Goal: Task Accomplishment & Management: Manage account settings

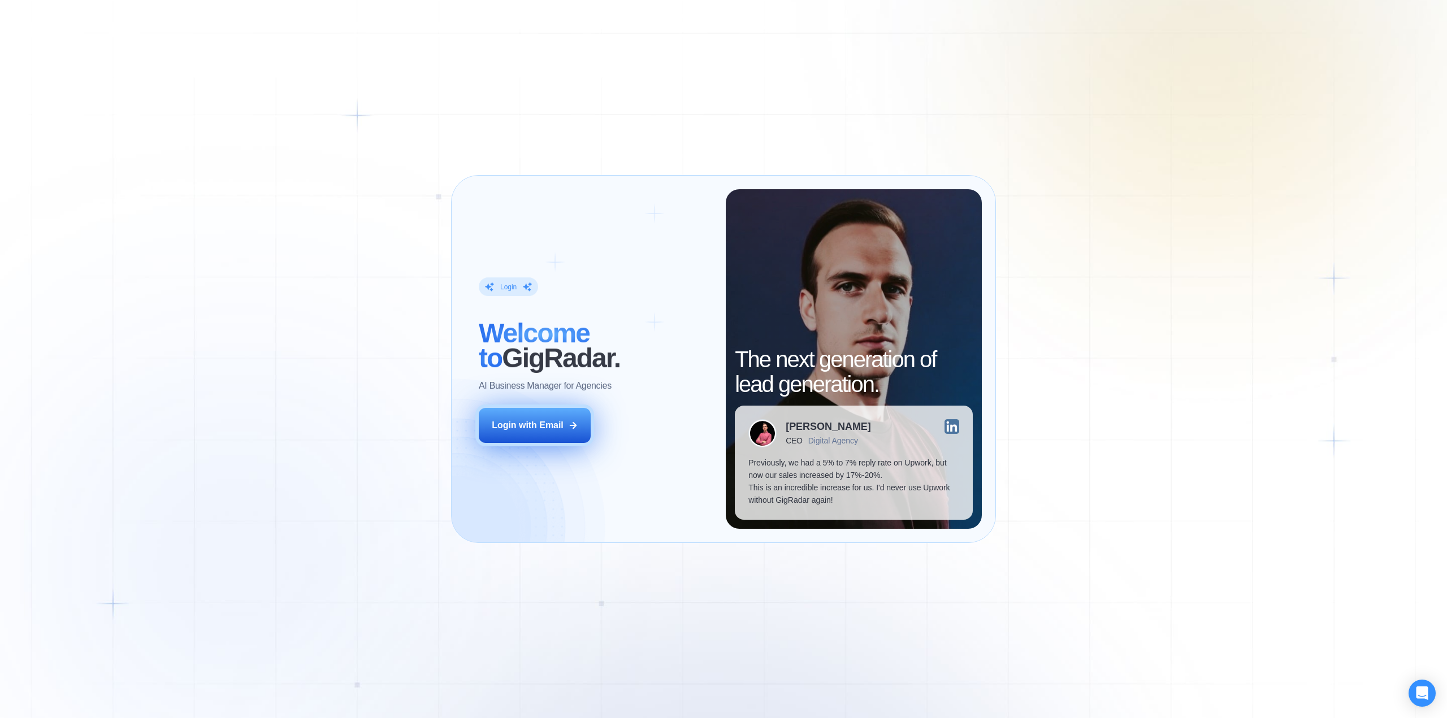
click at [517, 421] on div "Login with Email" at bounding box center [528, 425] width 72 height 12
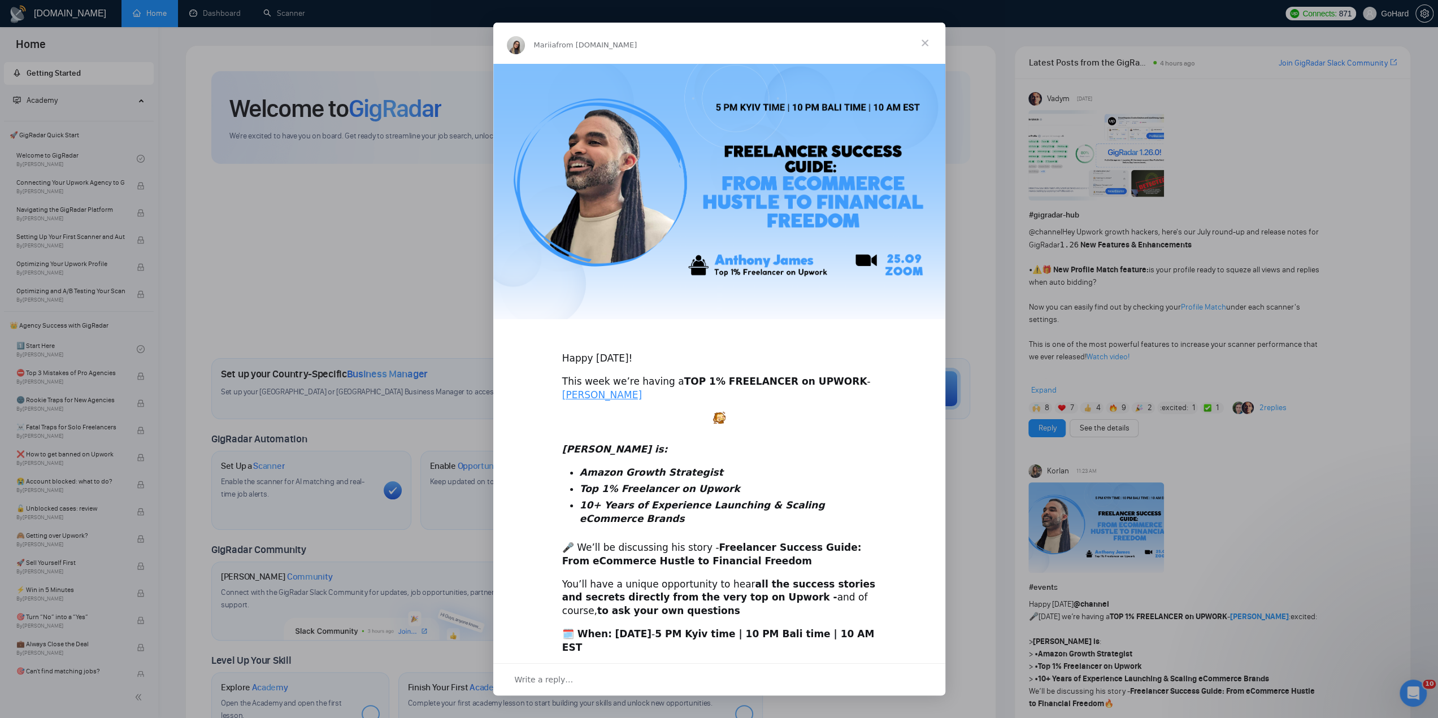
click at [277, 13] on div "Intercom messenger" at bounding box center [719, 359] width 1438 height 718
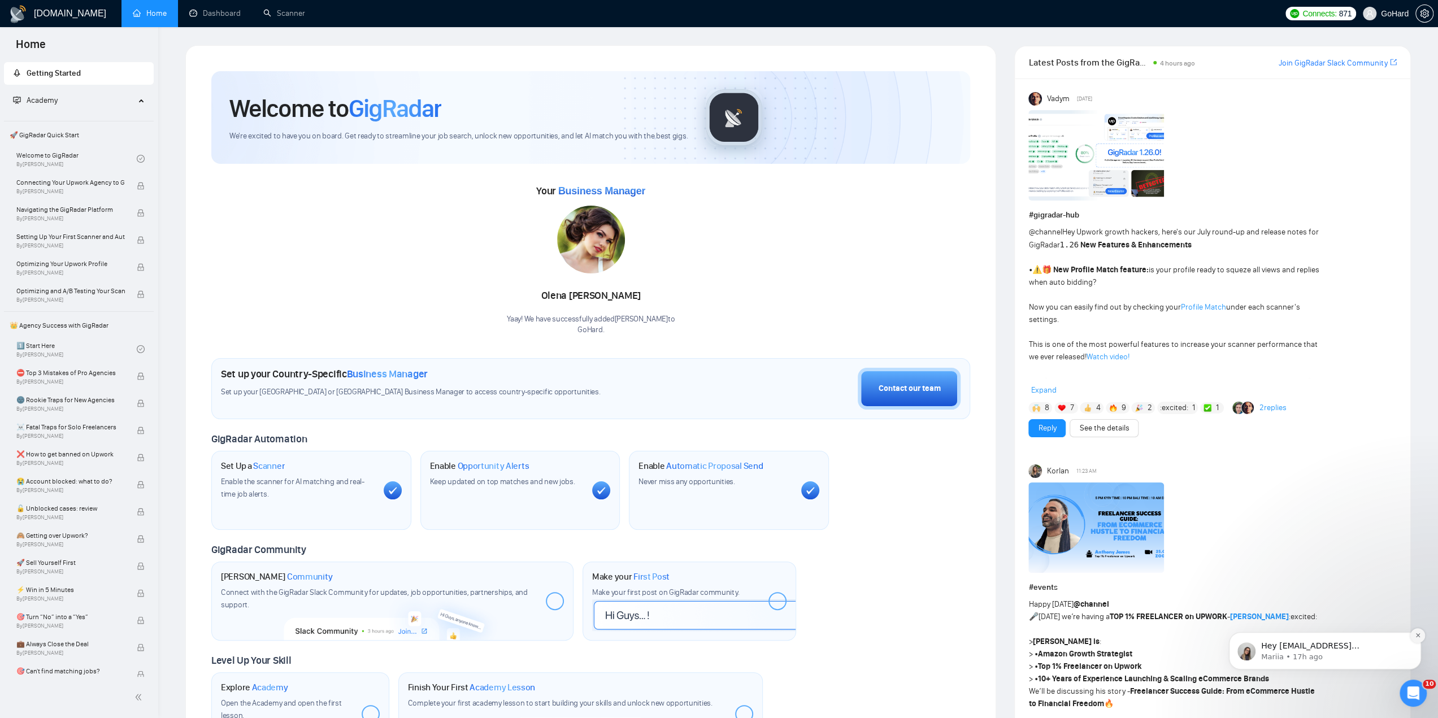
click at [1414, 637] on button "Dismiss notification" at bounding box center [1417, 635] width 15 height 15
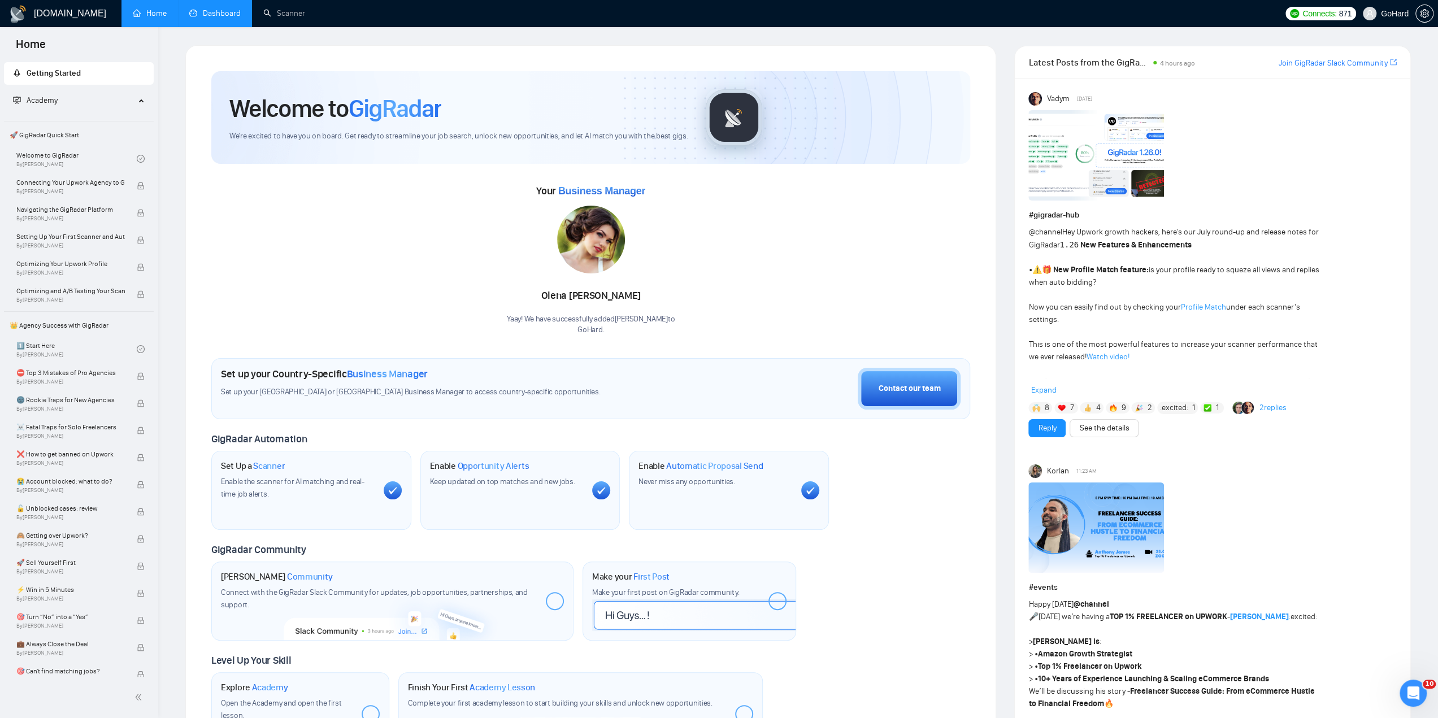
click at [228, 16] on link "Dashboard" at bounding box center [214, 13] width 51 height 10
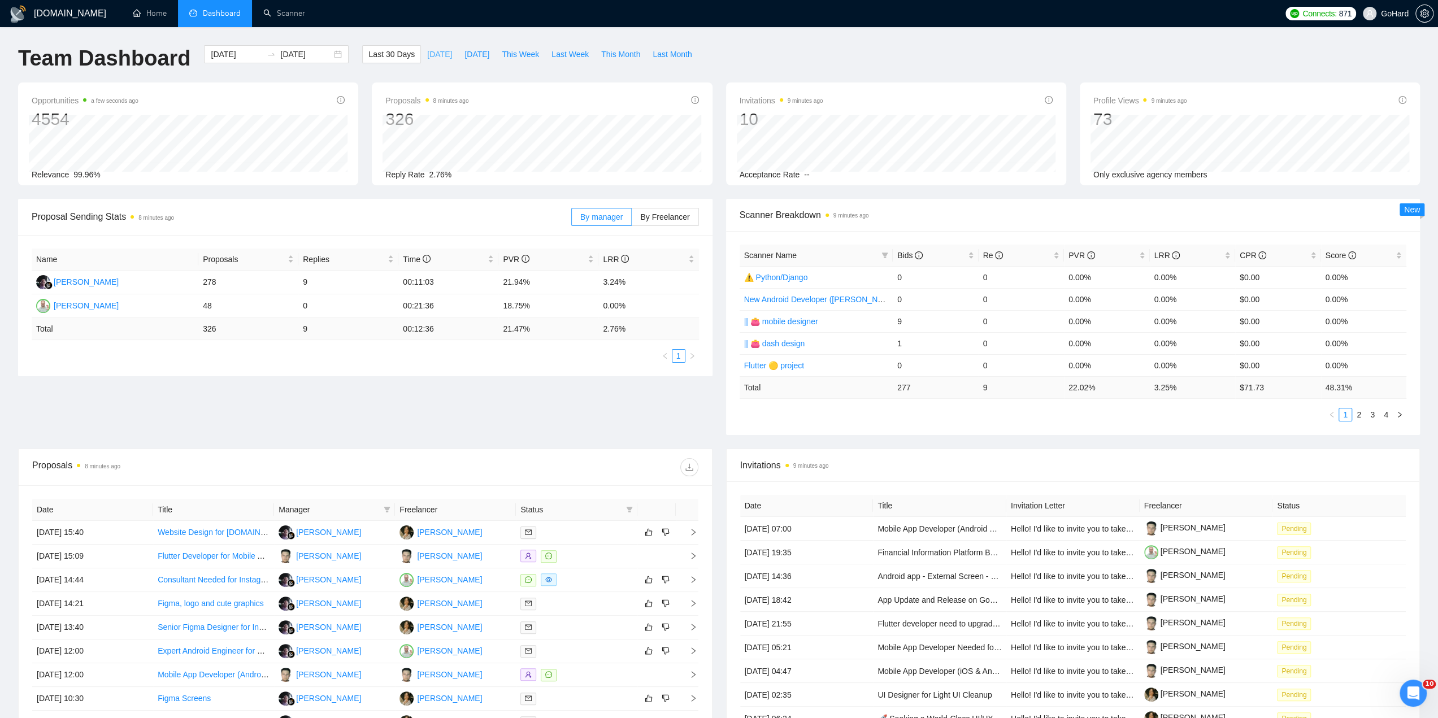
click at [427, 57] on span "[DATE]" at bounding box center [439, 54] width 25 height 12
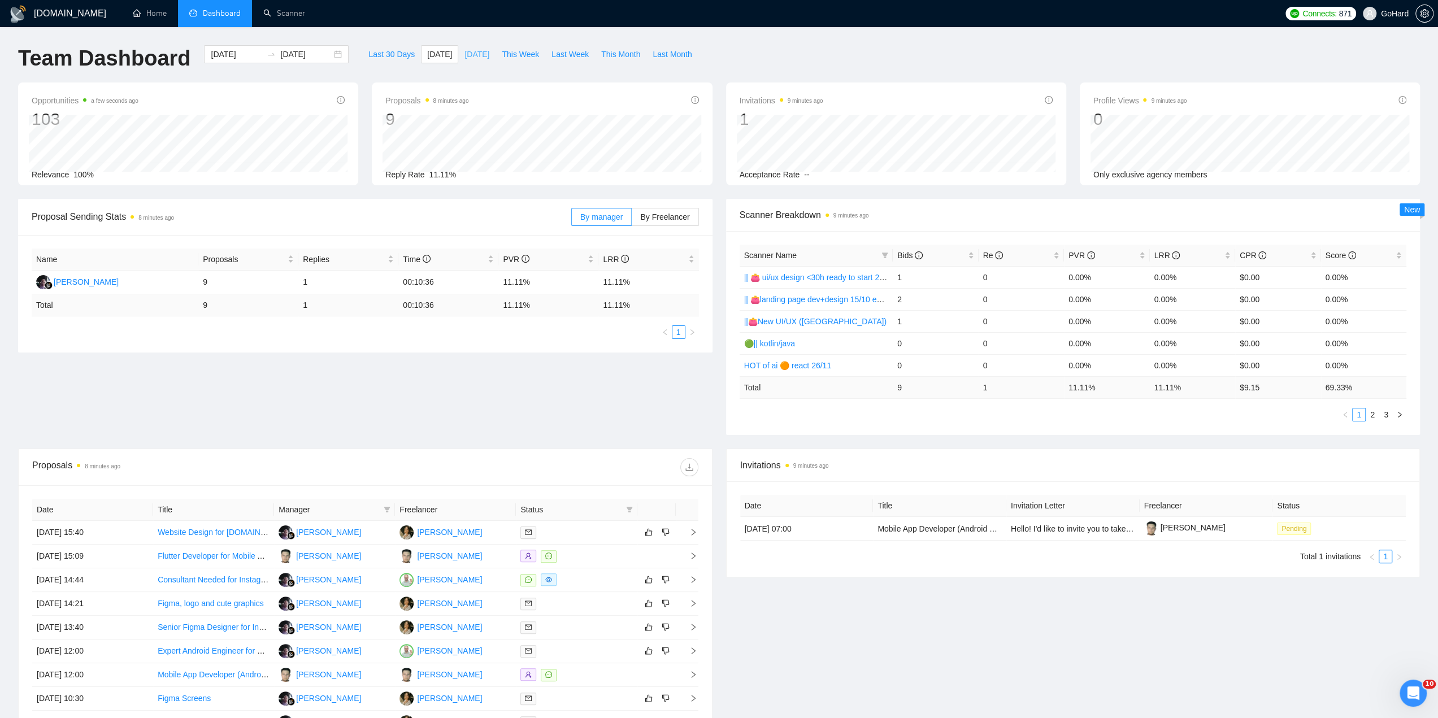
click at [465, 54] on span "[DATE]" at bounding box center [477, 54] width 25 height 12
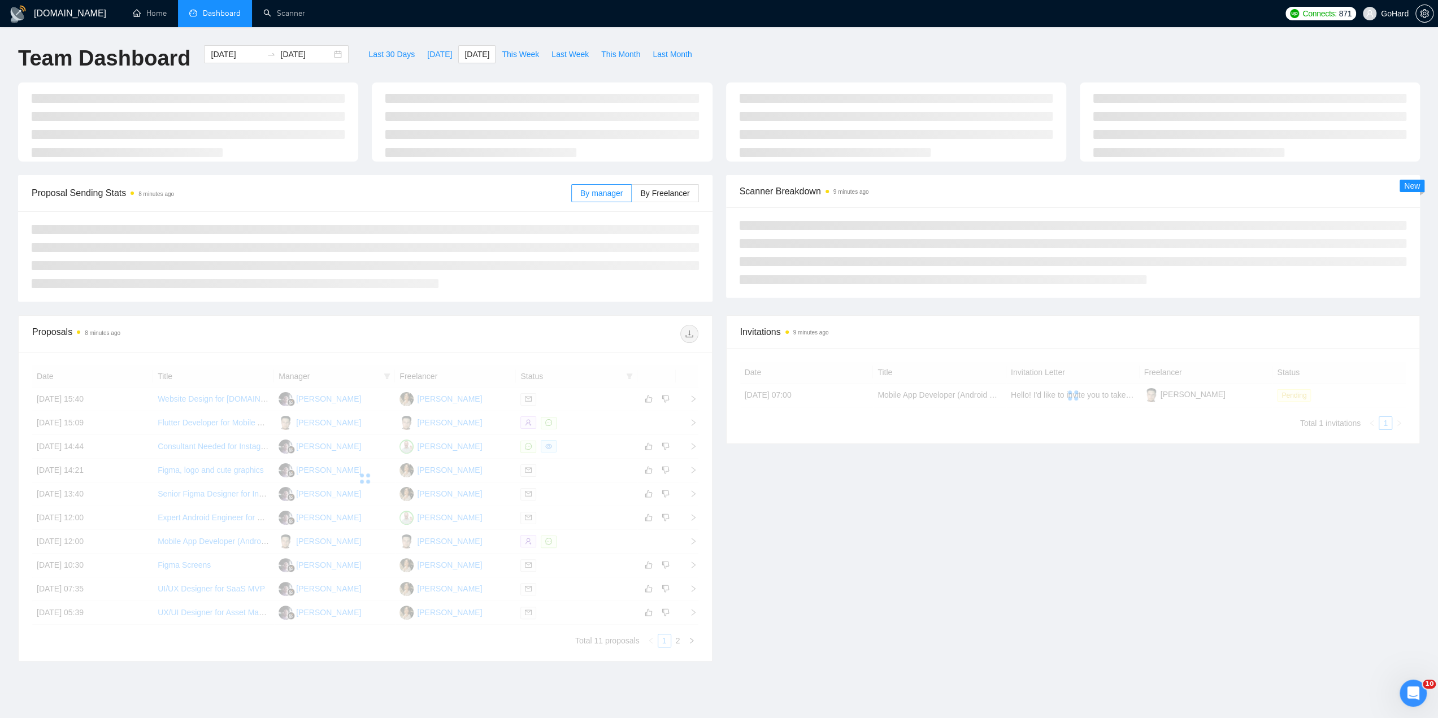
type input "[DATE]"
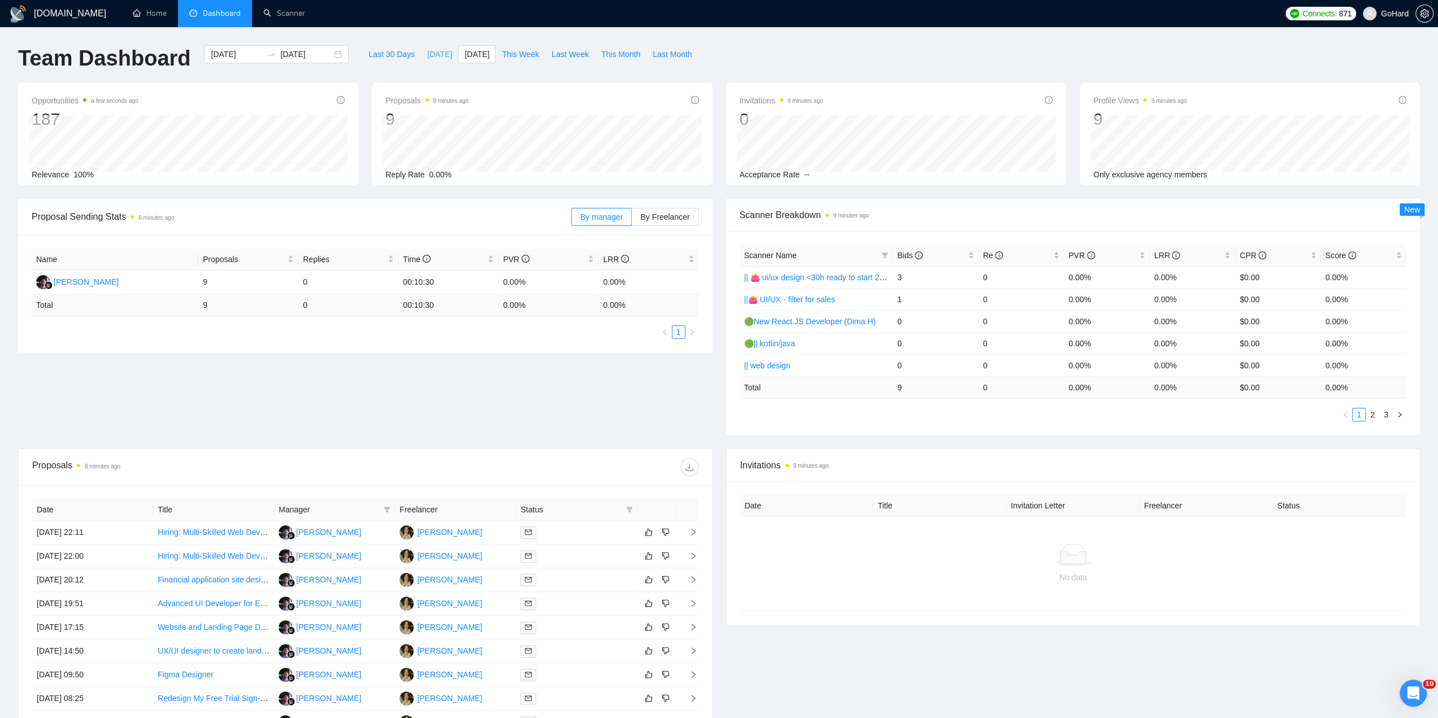
click at [422, 62] on button "[DATE]" at bounding box center [439, 54] width 37 height 18
type input "[DATE]"
